Goal: Transaction & Acquisition: Book appointment/travel/reservation

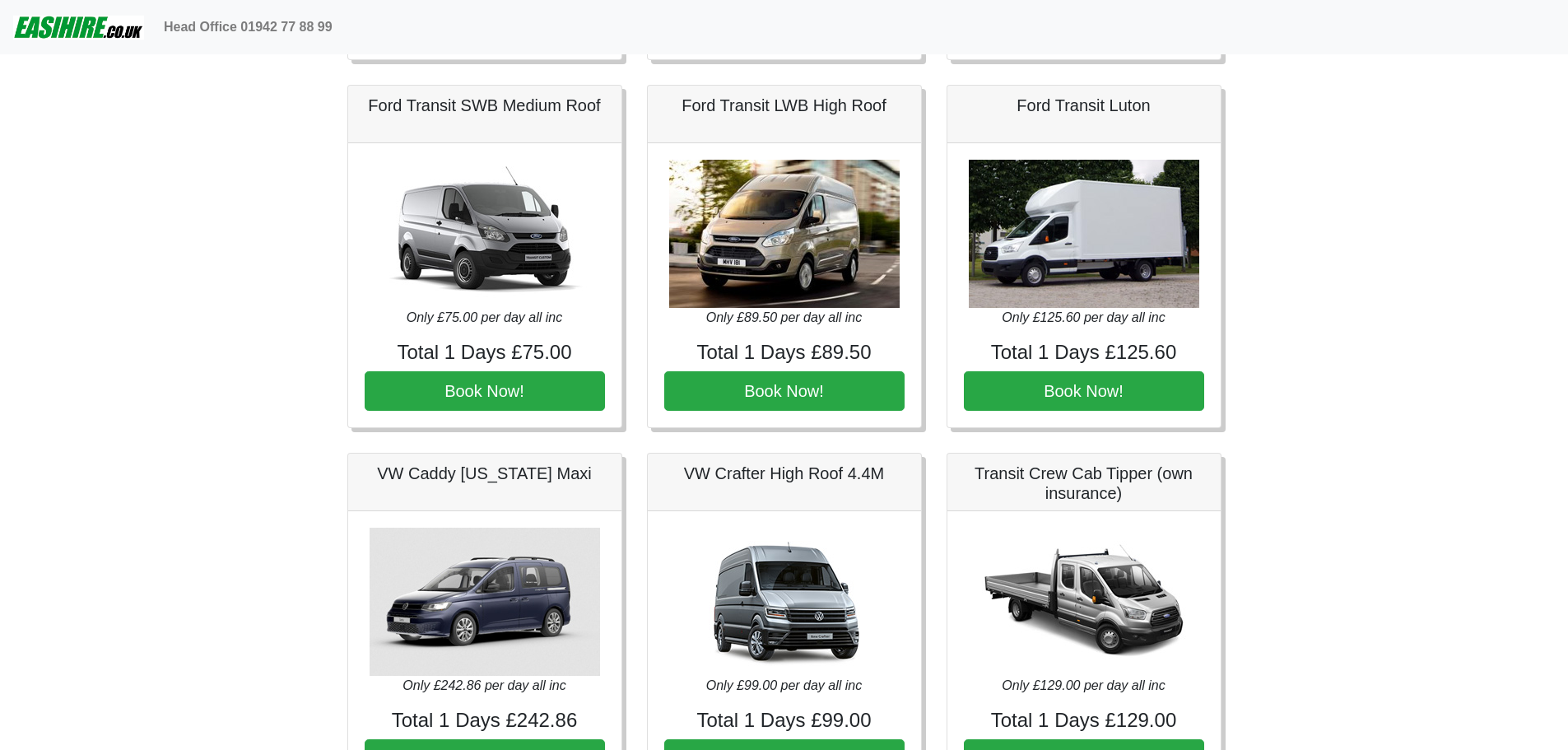
scroll to position [741, 0]
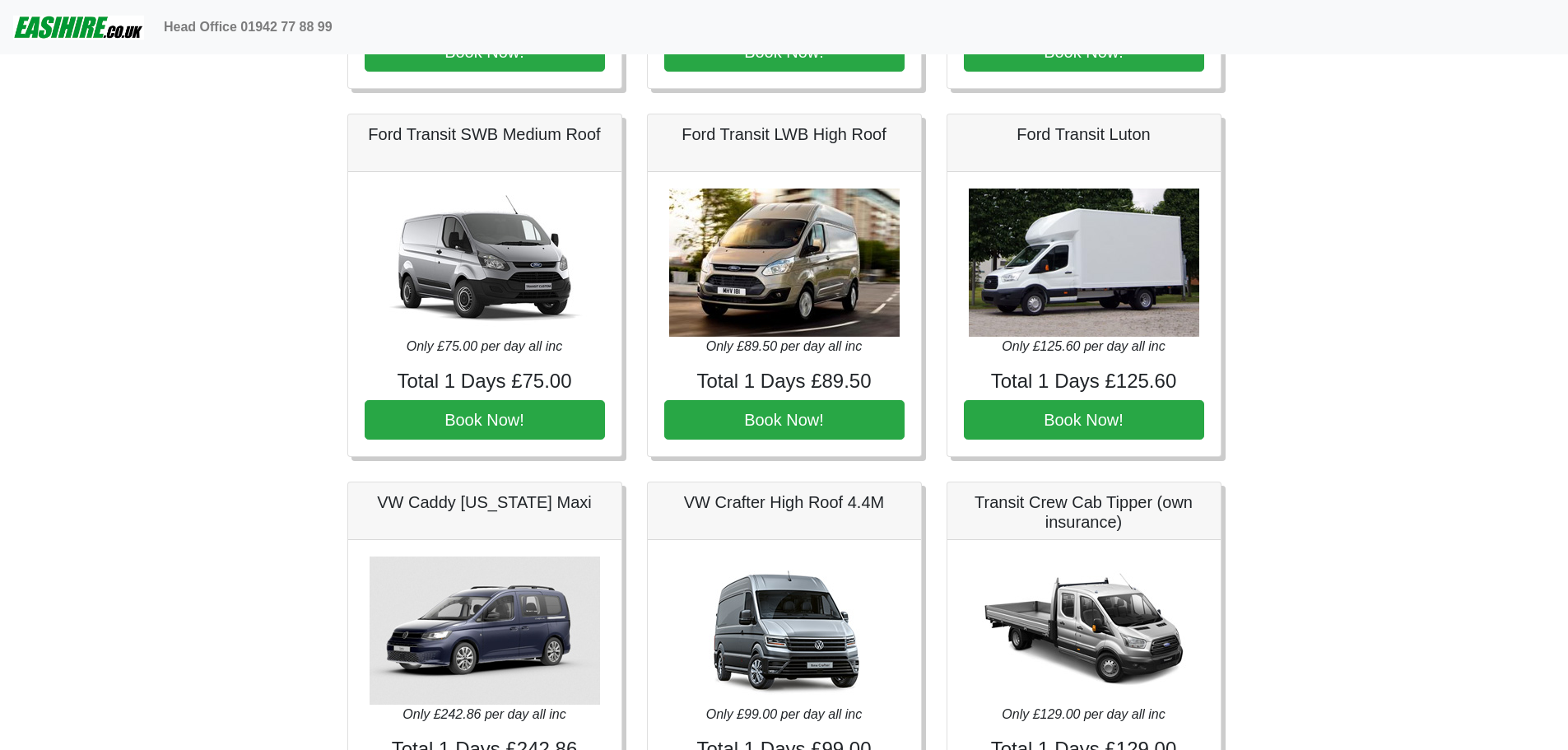
click at [768, 290] on img at bounding box center [784, 262] width 230 height 149
click at [779, 415] on button "Book Now!" at bounding box center [784, 419] width 241 height 39
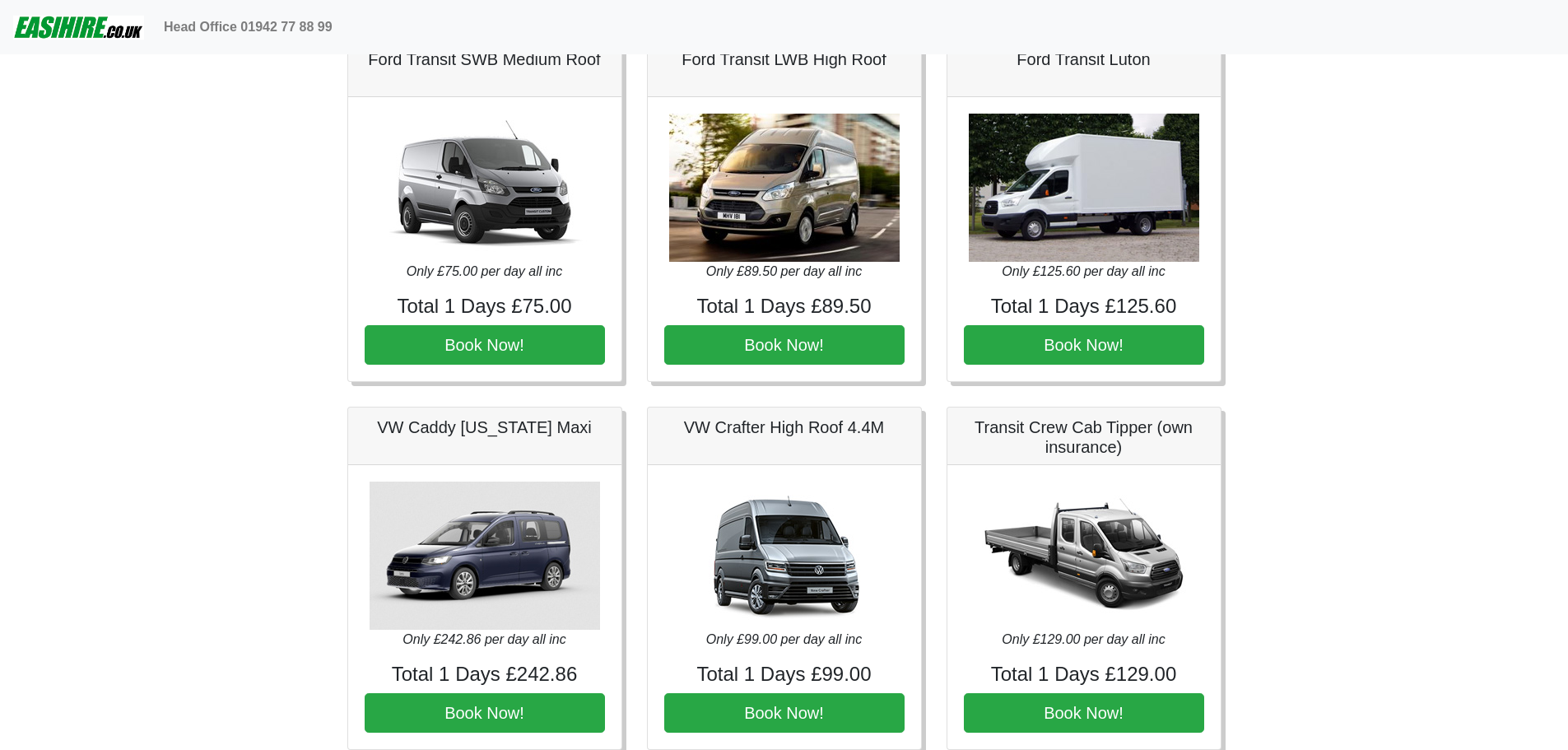
scroll to position [824, 0]
